Goal: Use online tool/utility: Utilize a website feature to perform a specific function

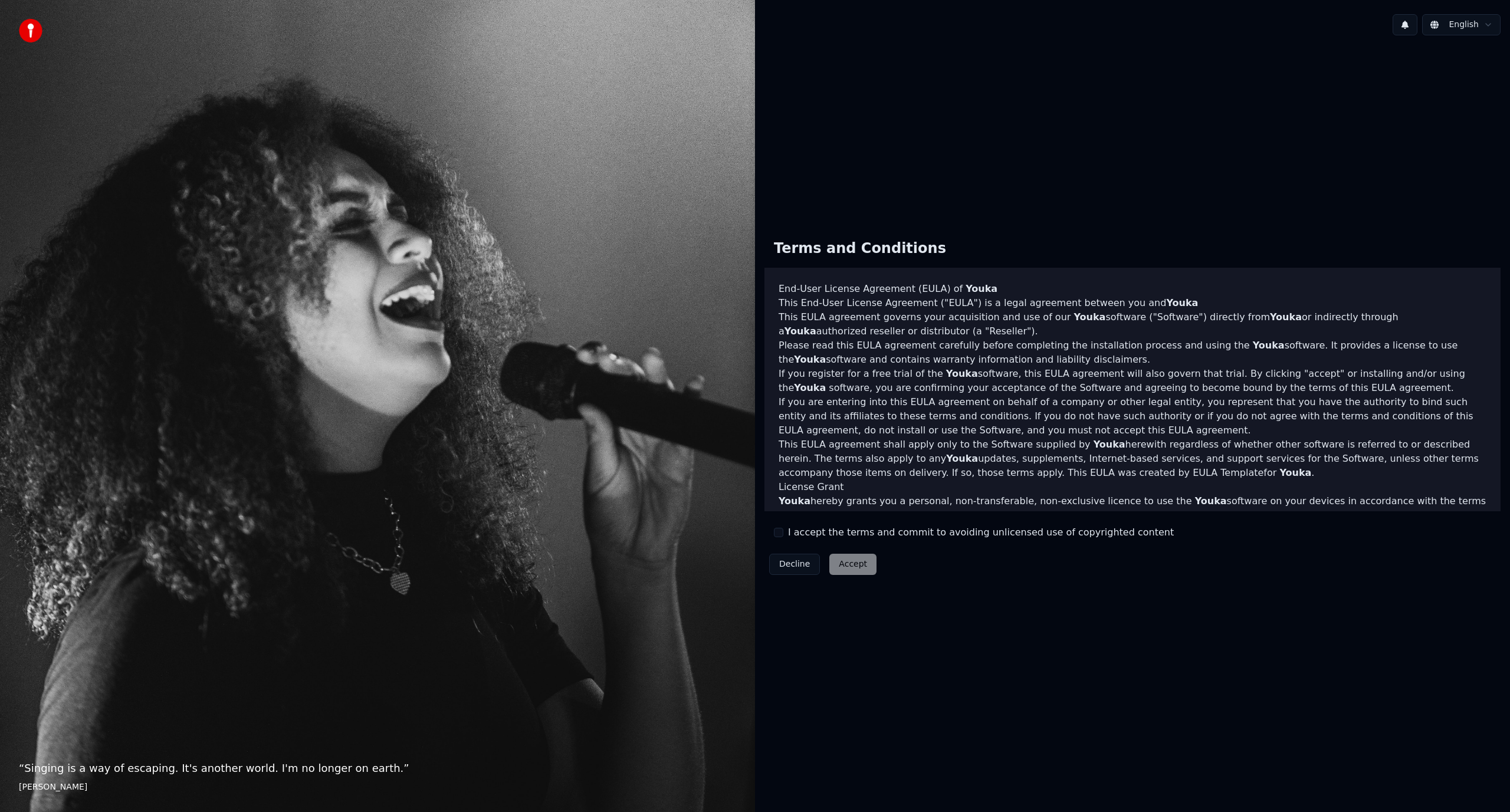
click at [809, 531] on label "I accept the terms and commit to avoiding unlicensed use of copyrighted content" at bounding box center [980, 532] width 386 height 14
click at [783, 531] on button "I accept the terms and commit to avoiding unlicensed use of copyrighted content" at bounding box center [778, 533] width 9 height 9
click at [866, 562] on button "Accept" at bounding box center [853, 564] width 47 height 21
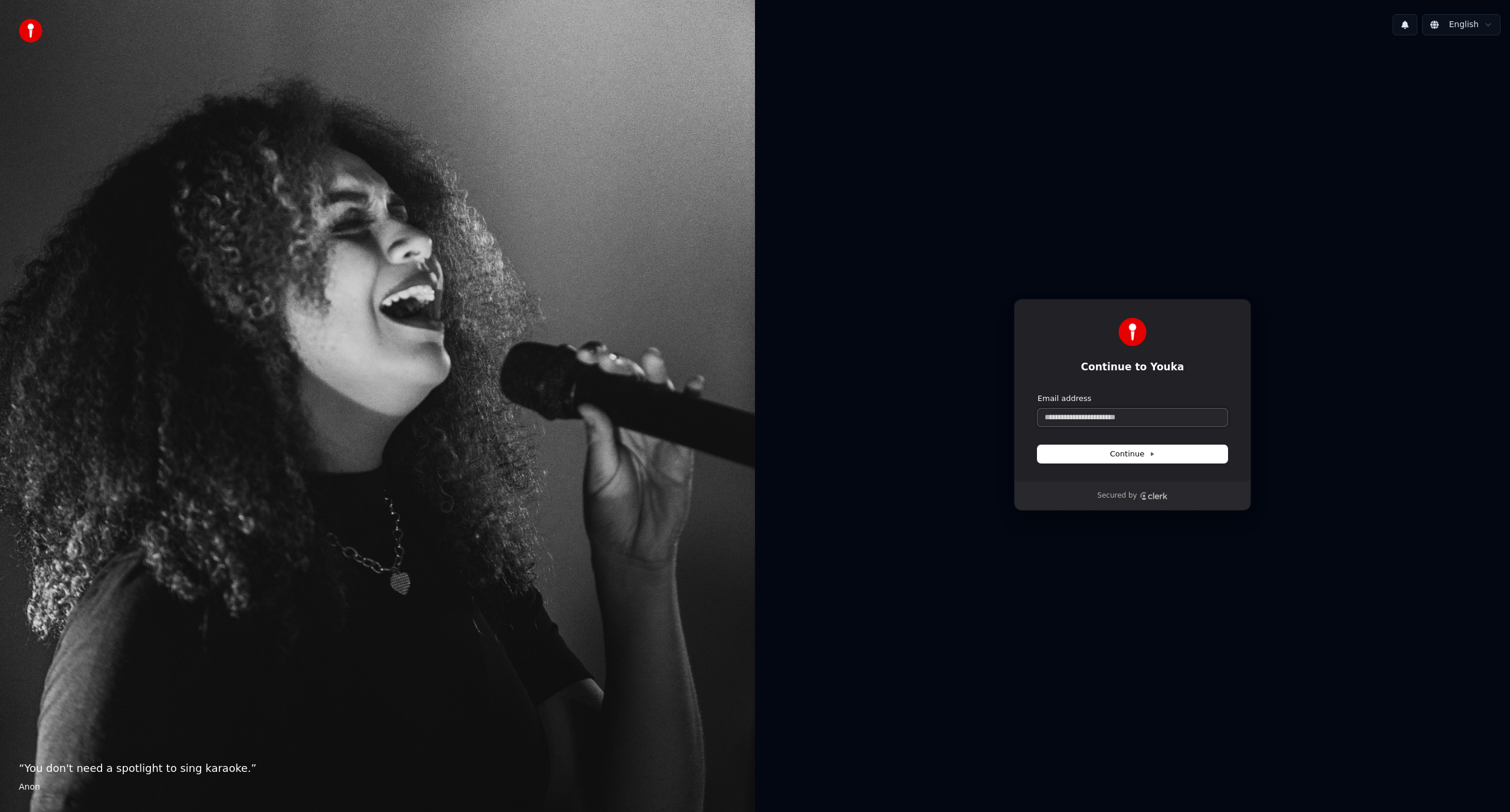
click at [1077, 423] on input "Email address" at bounding box center [1132, 417] width 190 height 18
click at [1037, 393] on button "submit" at bounding box center [1037, 393] width 0 height 0
type input "**********"
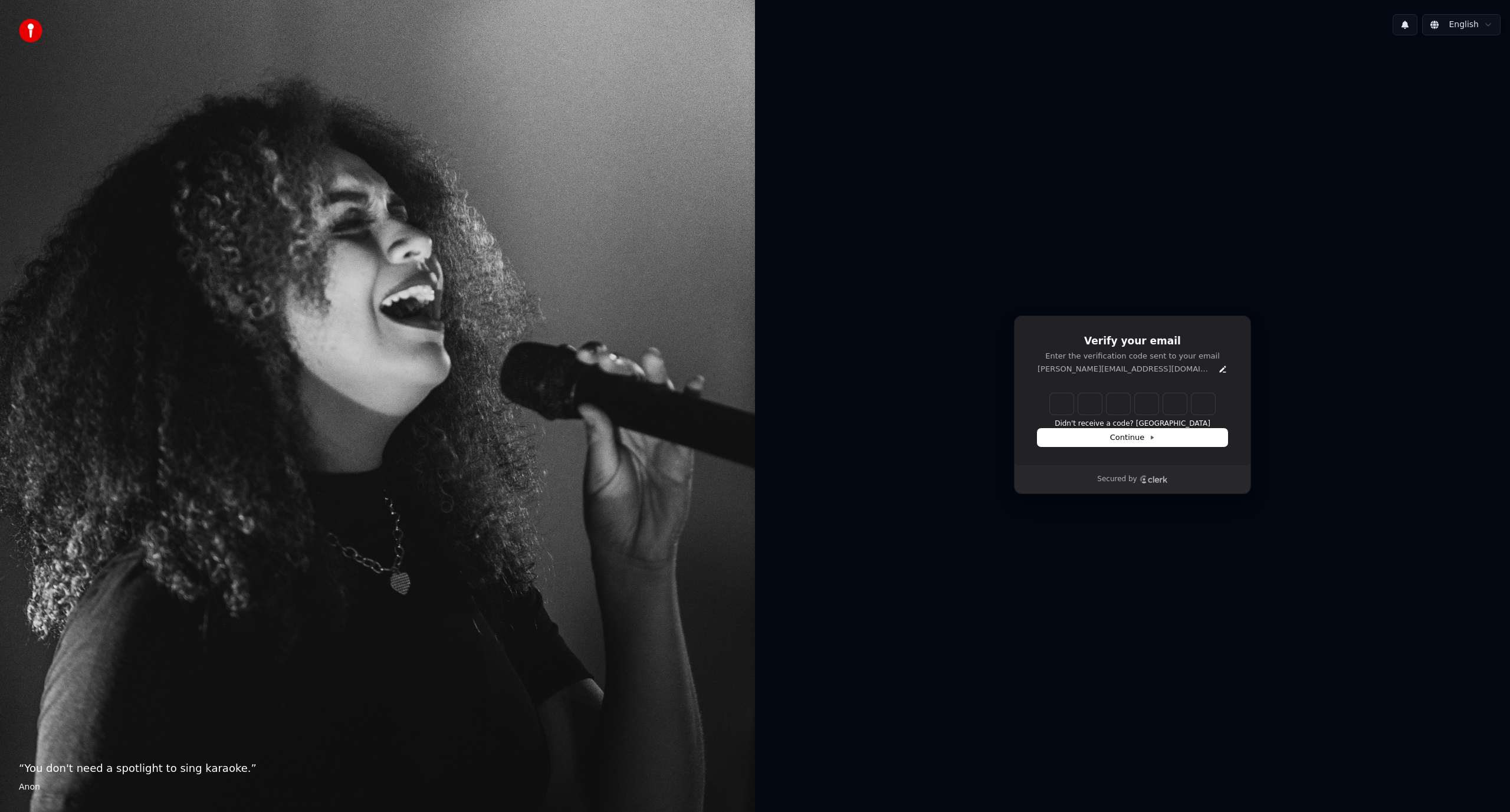
click at [1062, 411] on input "Enter verification code" at bounding box center [1132, 404] width 165 height 21
paste input "******"
type input "******"
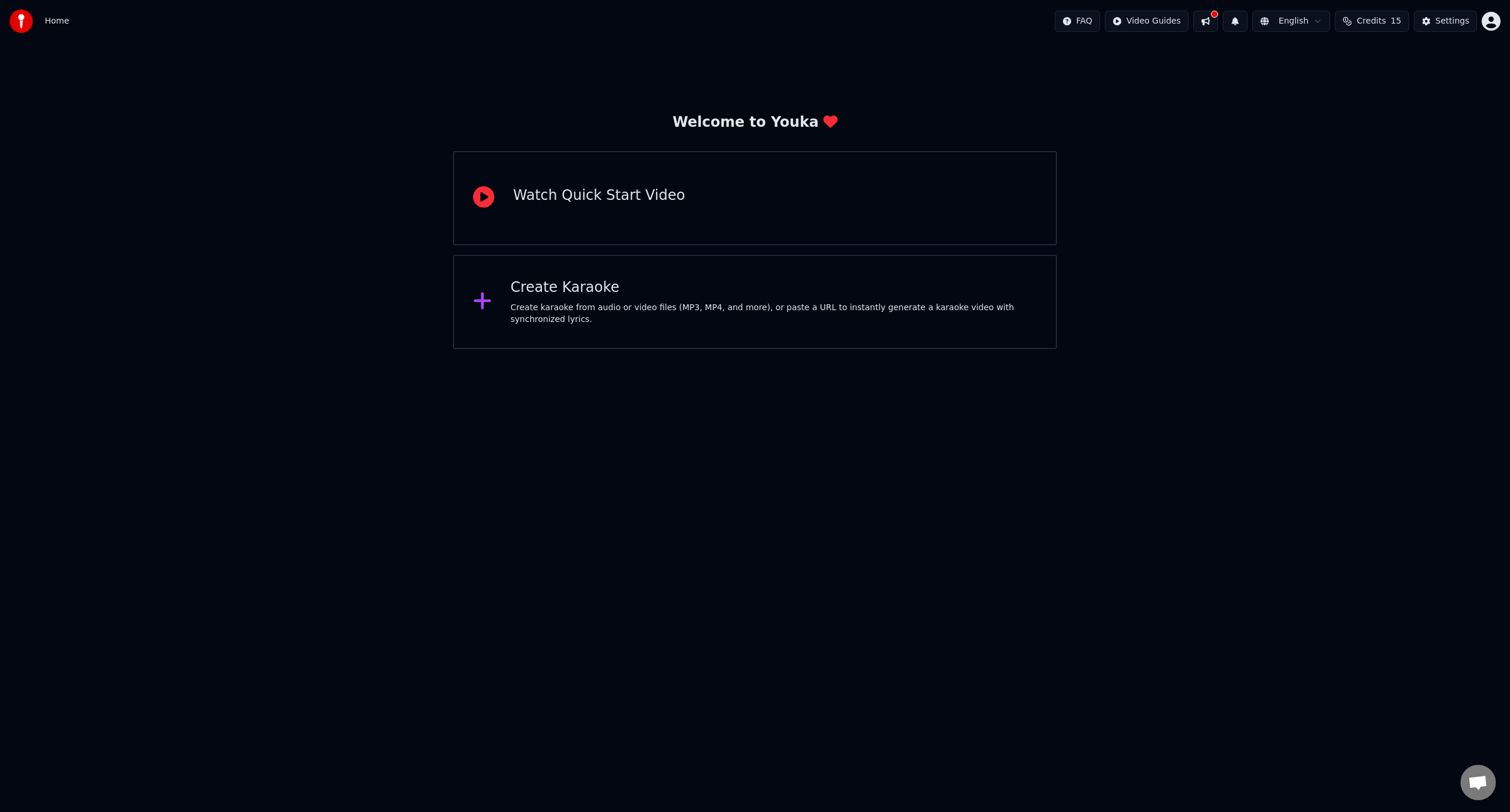
click at [679, 316] on div "Create karaoke from audio or video files (MP3, MP4, and more), or paste a URL t…" at bounding box center [774, 314] width 527 height 24
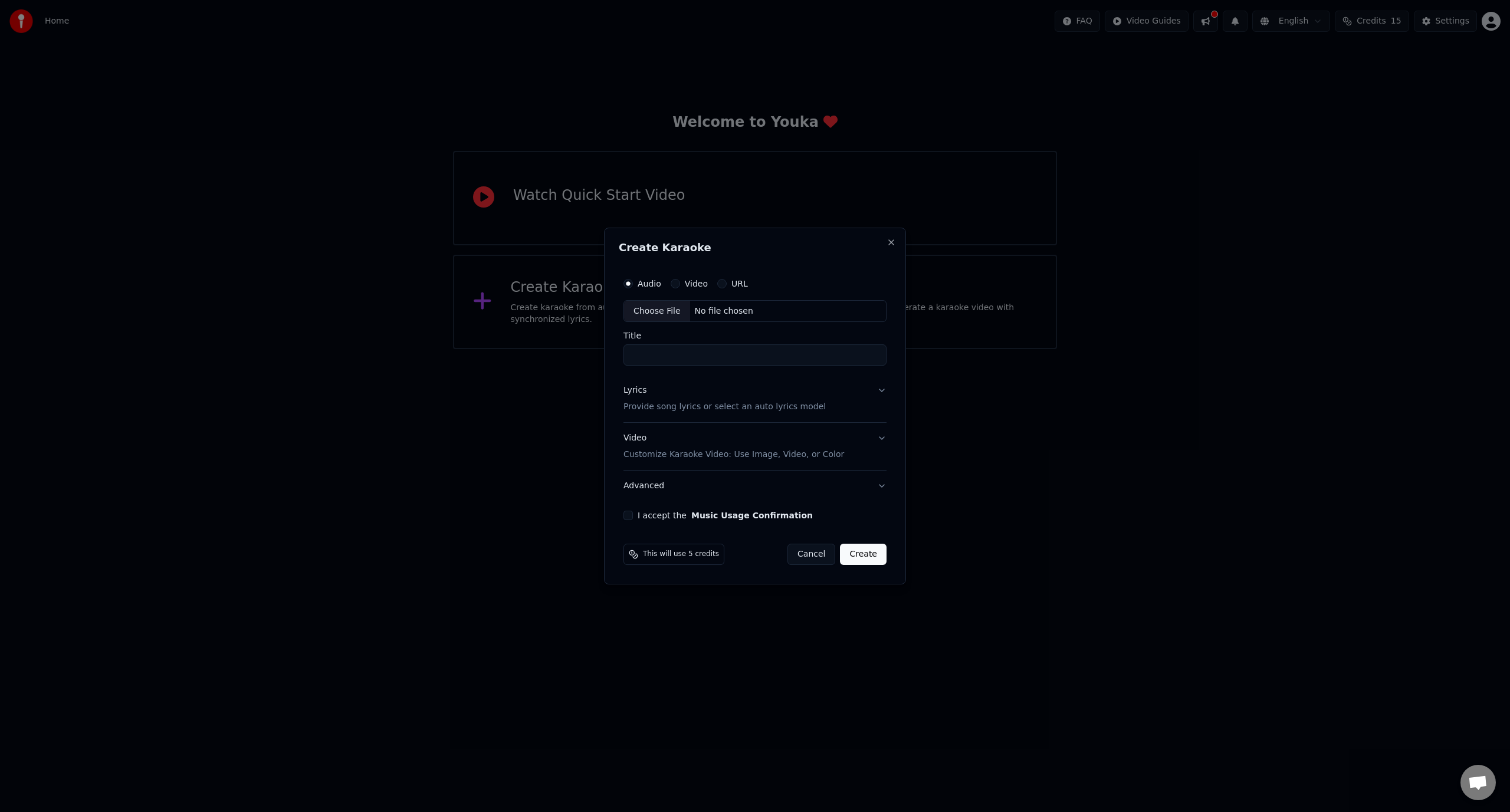
click at [881, 434] on button "Video Customize Karaoke Video: Use Image, Video, or Color" at bounding box center [755, 447] width 263 height 47
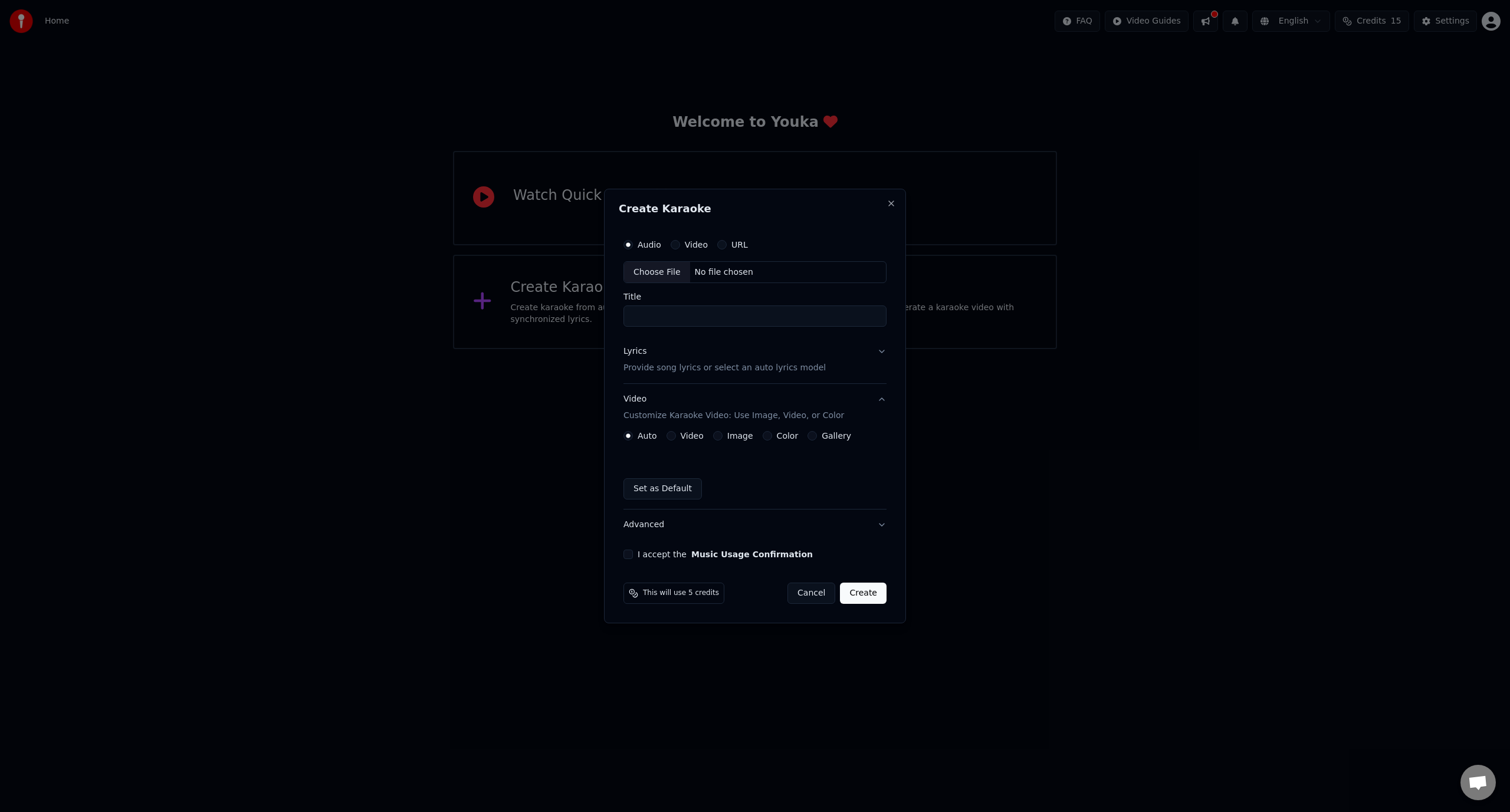
click at [803, 365] on p "Provide song lyrics or select an auto lyrics model" at bounding box center [724, 368] width 202 height 12
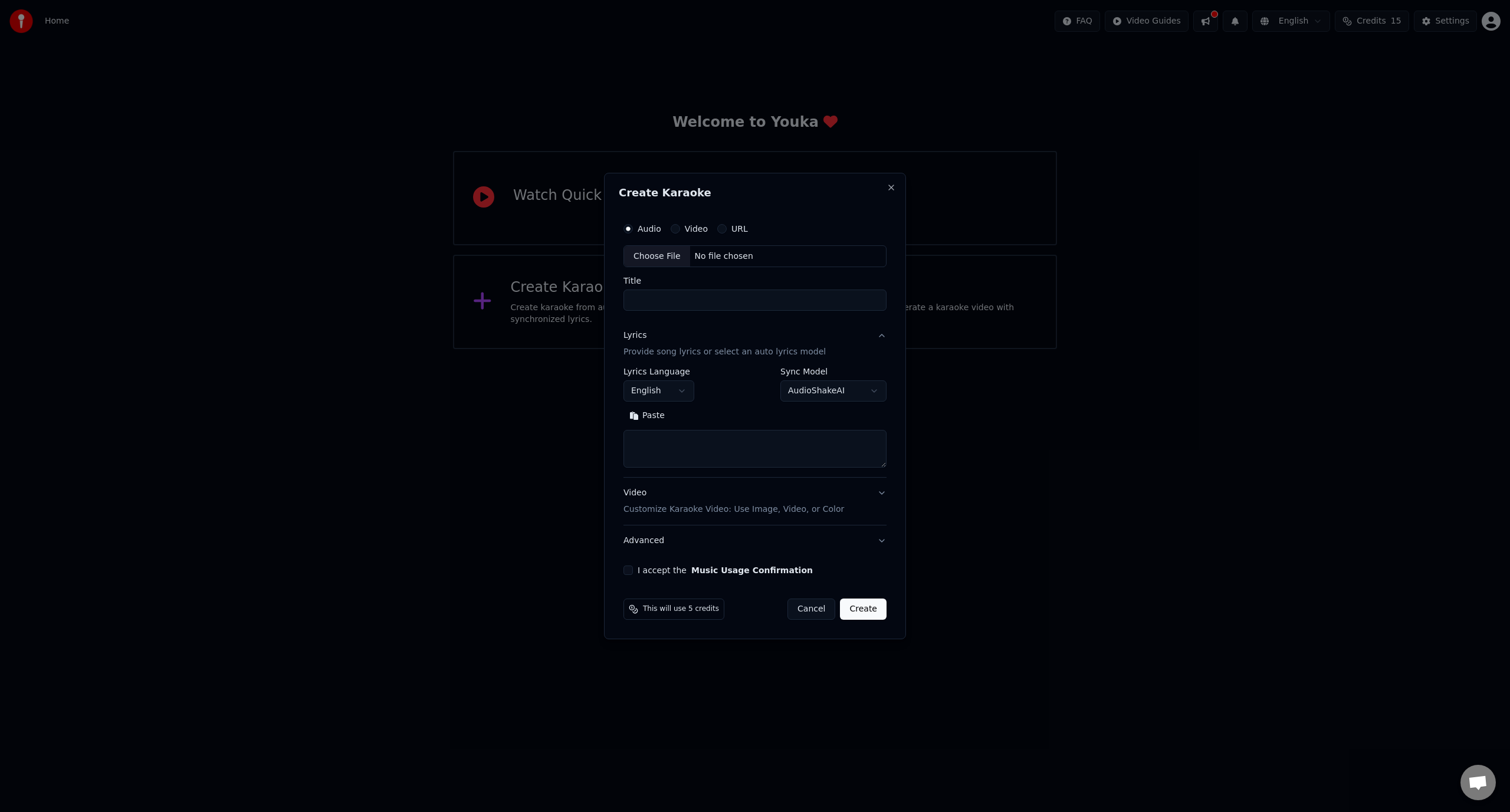
click at [732, 231] on label "URL" at bounding box center [740, 229] width 16 height 9
click at [726, 231] on button "URL" at bounding box center [722, 229] width 9 height 9
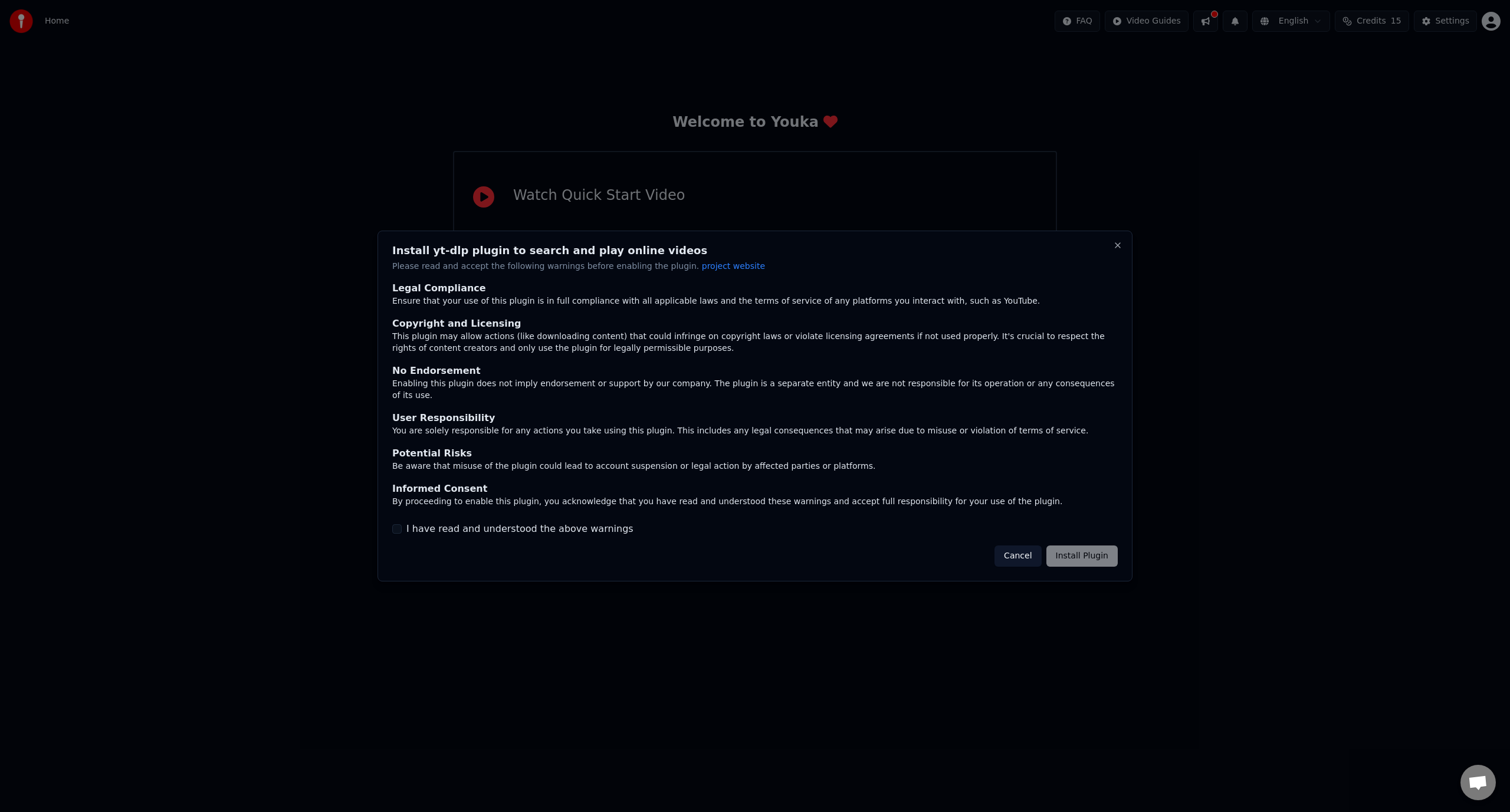
click at [1073, 548] on div "Cancel Install Plugin" at bounding box center [1056, 556] width 123 height 21
click at [469, 523] on label "I have read and understood the above warnings" at bounding box center [520, 529] width 227 height 14
click at [401, 524] on button "I have read and understood the above warnings" at bounding box center [397, 529] width 9 height 9
click at [1084, 548] on button "Install Plugin" at bounding box center [1082, 556] width 71 height 21
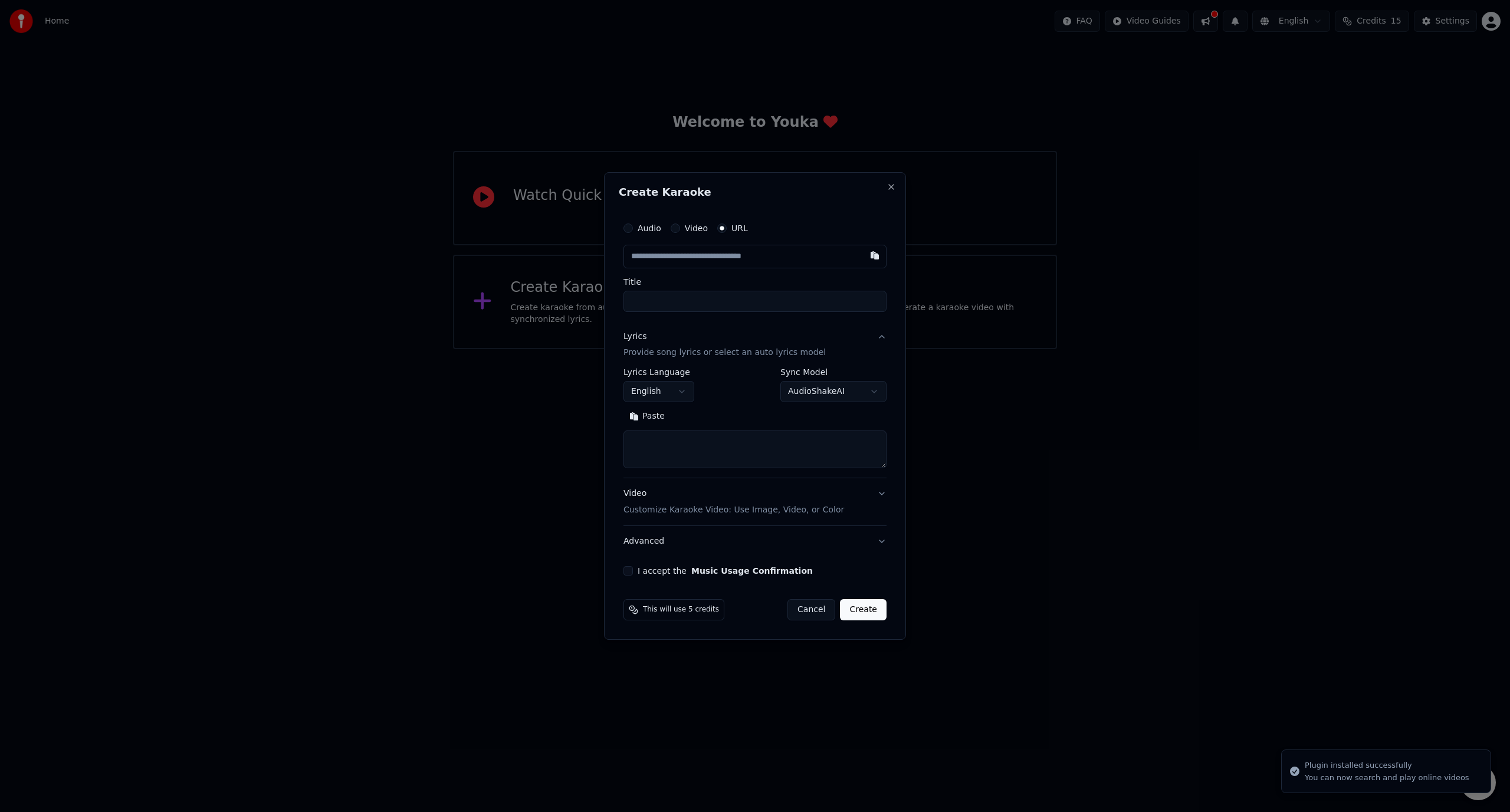
click at [711, 260] on input "text" at bounding box center [755, 256] width 263 height 24
drag, startPoint x: 767, startPoint y: 253, endPoint x: 768, endPoint y: 260, distance: 7.1
click at [767, 258] on input "text" at bounding box center [755, 256] width 263 height 24
click at [769, 260] on input "text" at bounding box center [755, 256] width 263 height 24
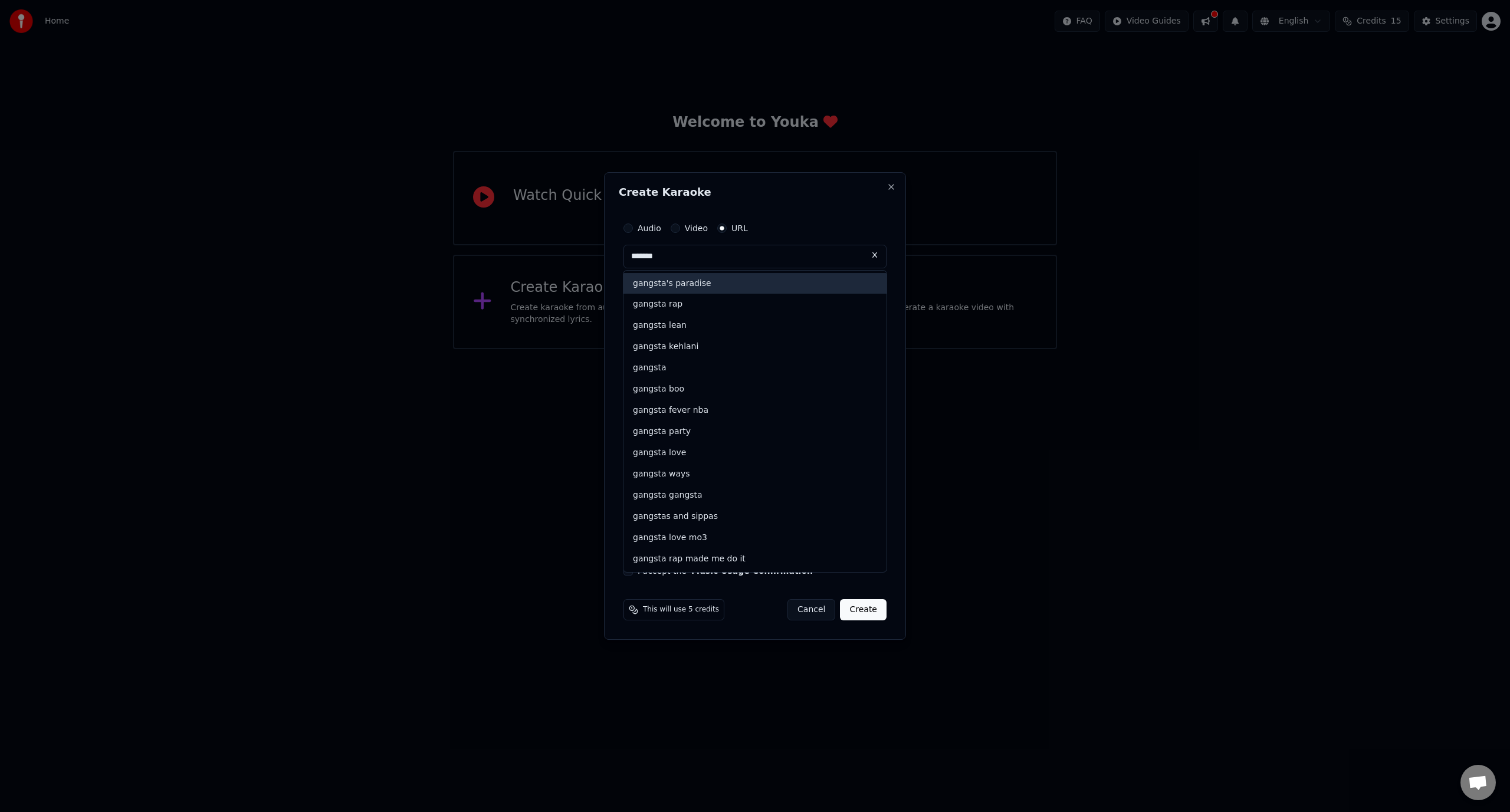
click at [807, 277] on div "gangsta's paradise" at bounding box center [755, 283] width 263 height 21
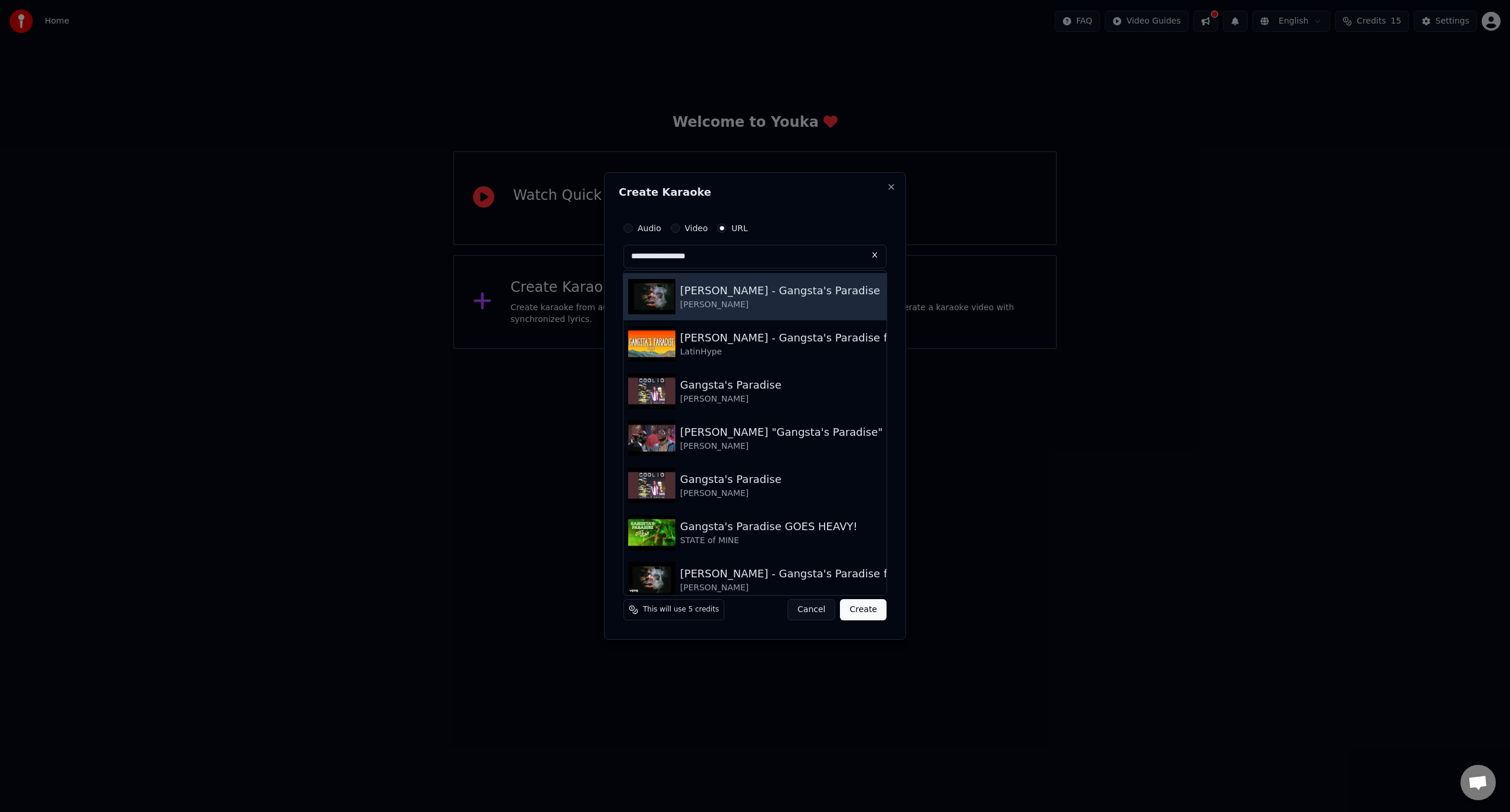
click at [745, 307] on div "[PERSON_NAME]" at bounding box center [780, 305] width 200 height 12
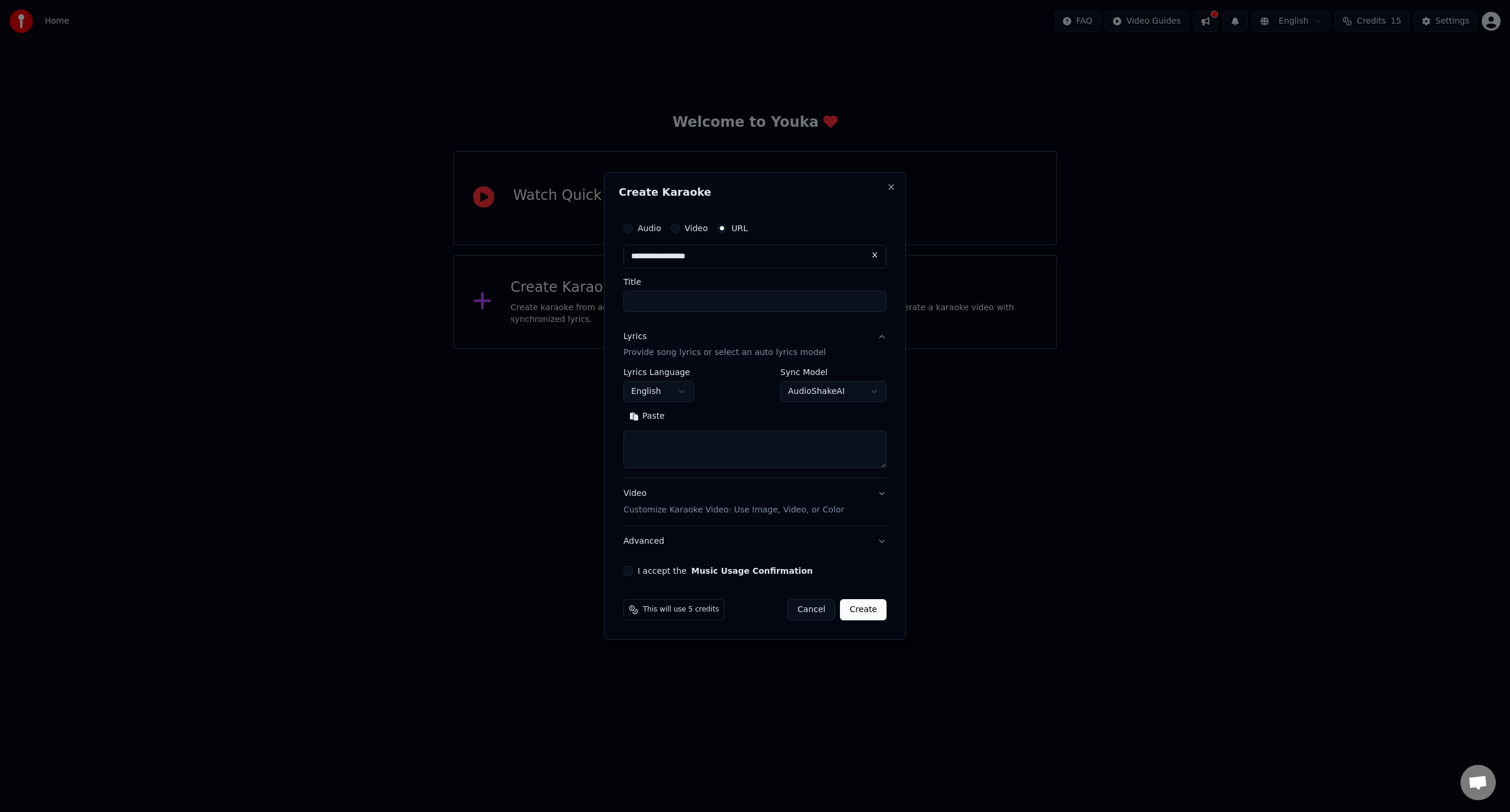
type input "**********"
click at [871, 616] on button "Create" at bounding box center [863, 610] width 47 height 21
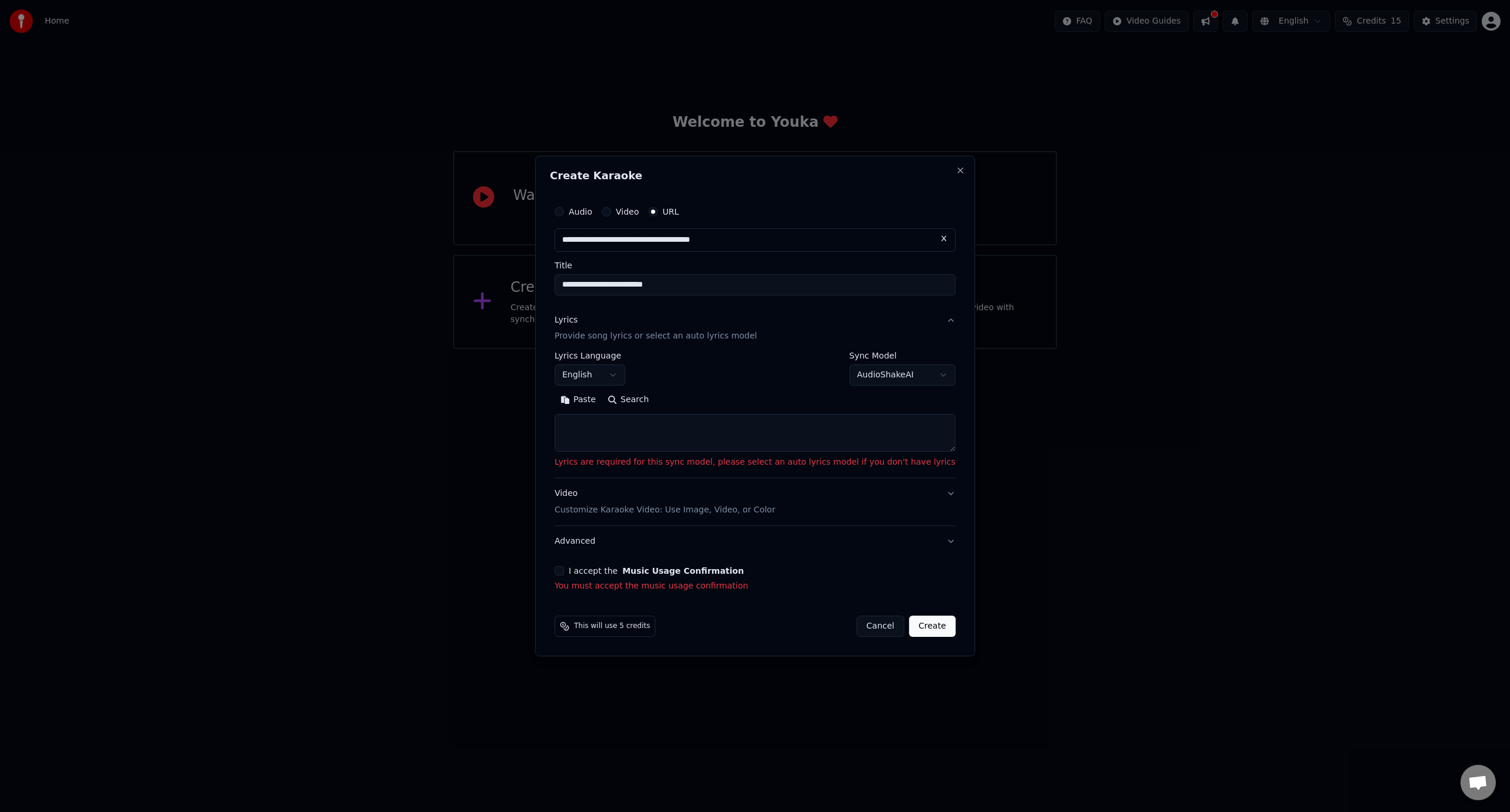
click at [859, 349] on body "**********" at bounding box center [755, 175] width 1510 height 349
select select "**********"
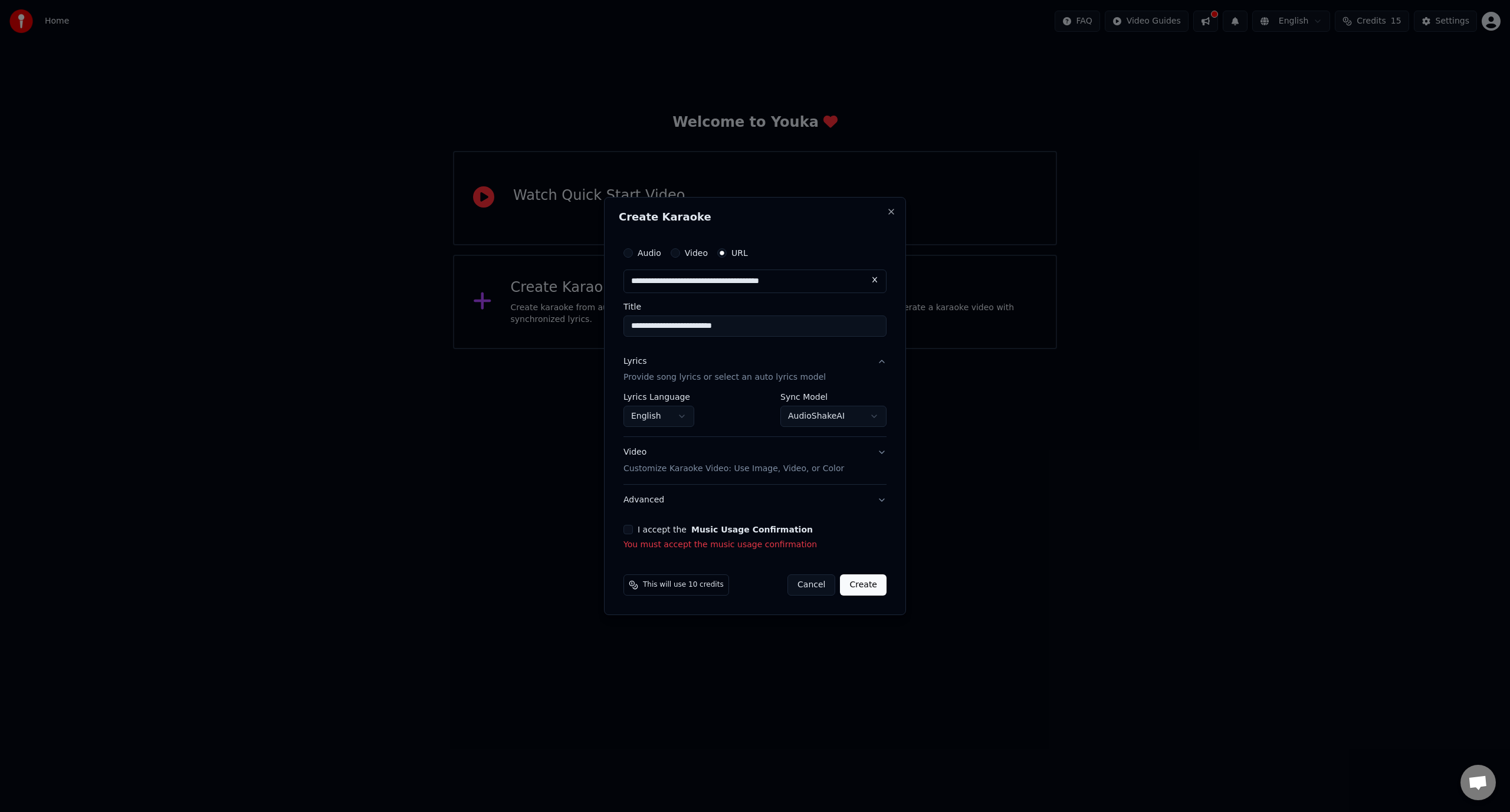
click at [877, 590] on button "Create" at bounding box center [863, 585] width 47 height 21
click at [660, 531] on label "I accept the Music Usage Confirmation" at bounding box center [725, 529] width 175 height 9
click at [633, 531] on button "I accept the Music Usage Confirmation" at bounding box center [628, 529] width 9 height 9
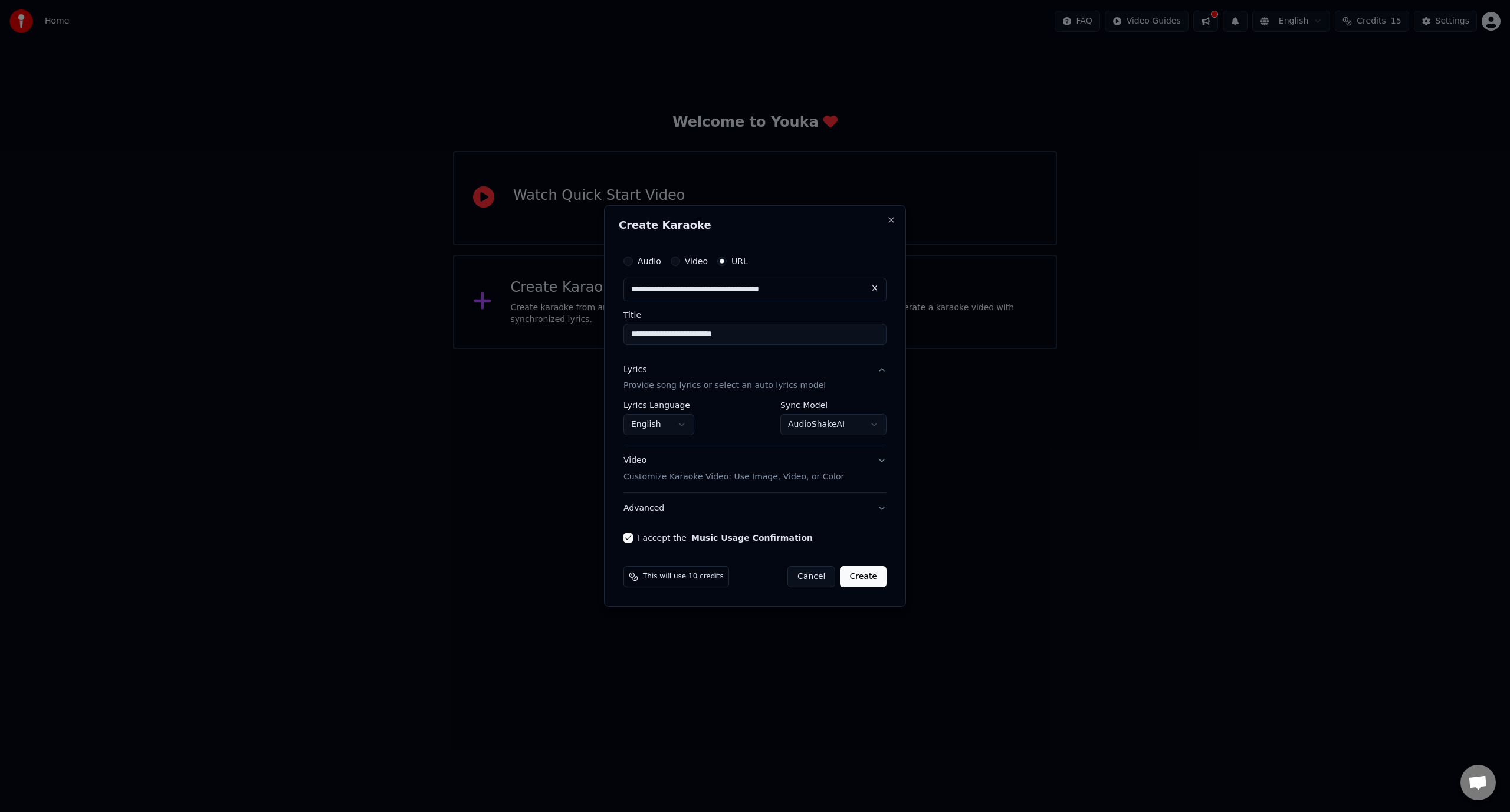
click at [877, 581] on button "Create" at bounding box center [863, 577] width 47 height 21
